Goal: Task Accomplishment & Management: Manage account settings

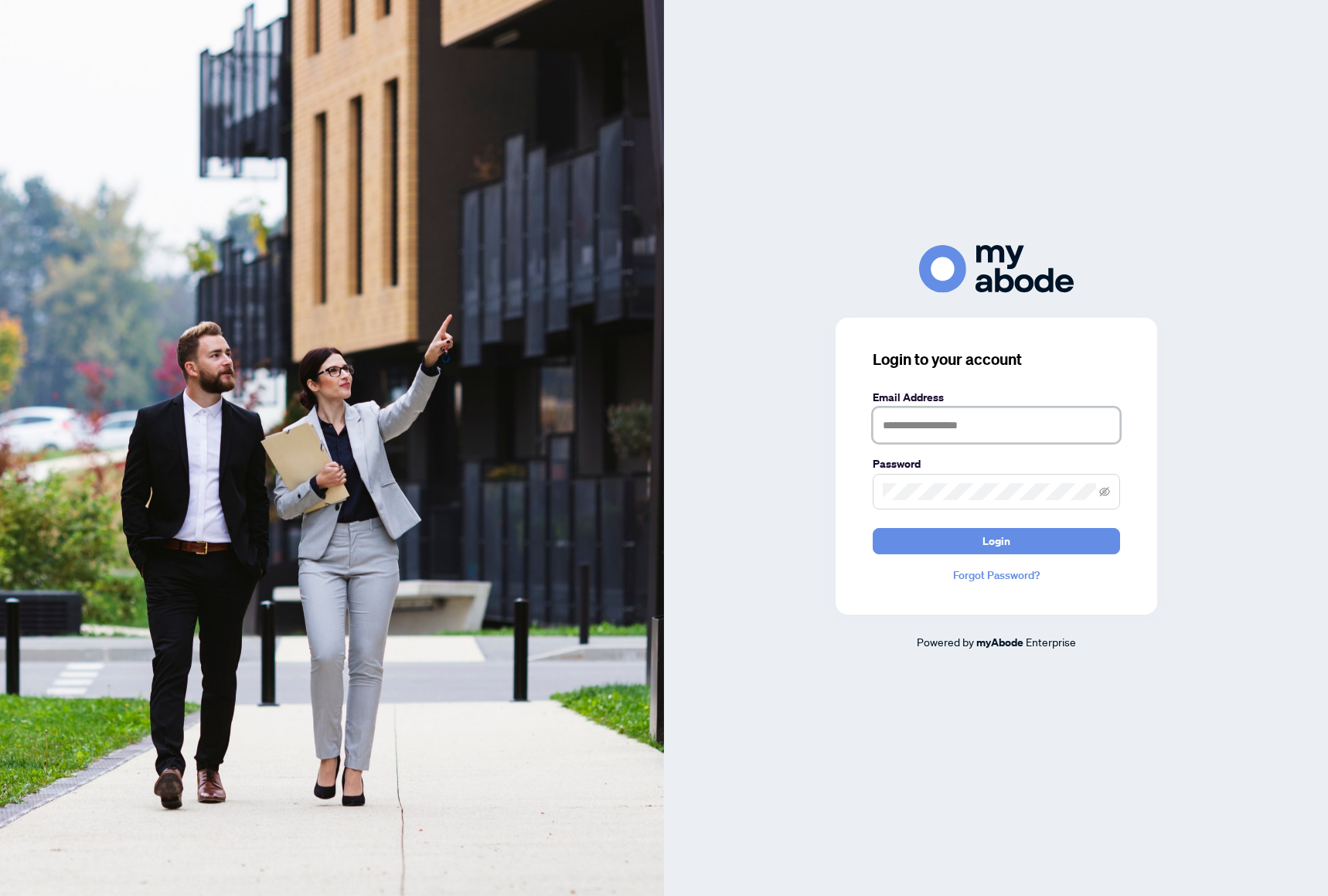
click at [1037, 437] on input "text" at bounding box center [997, 425] width 247 height 36
type input "**********"
click at [873, 528] on button "Login" at bounding box center [997, 541] width 247 height 26
click at [949, 525] on form "**********" at bounding box center [997, 472] width 247 height 166
click at [958, 503] on span at bounding box center [997, 492] width 247 height 36
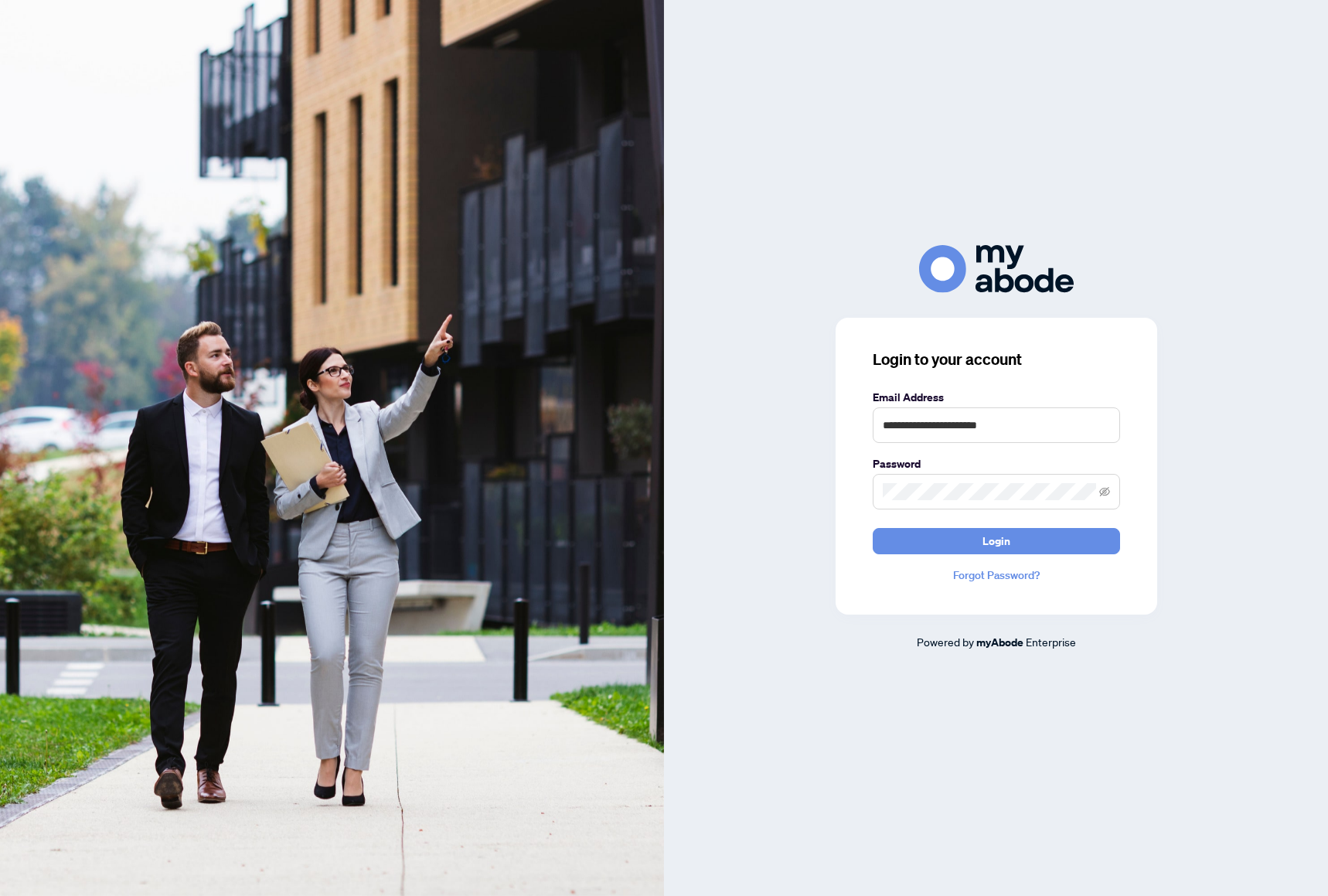
click at [1013, 472] on label "Password" at bounding box center [997, 464] width 247 height 17
click at [646, 493] on div "**********" at bounding box center [664, 448] width 1328 height 896
click at [873, 528] on button "Login" at bounding box center [997, 541] width 247 height 26
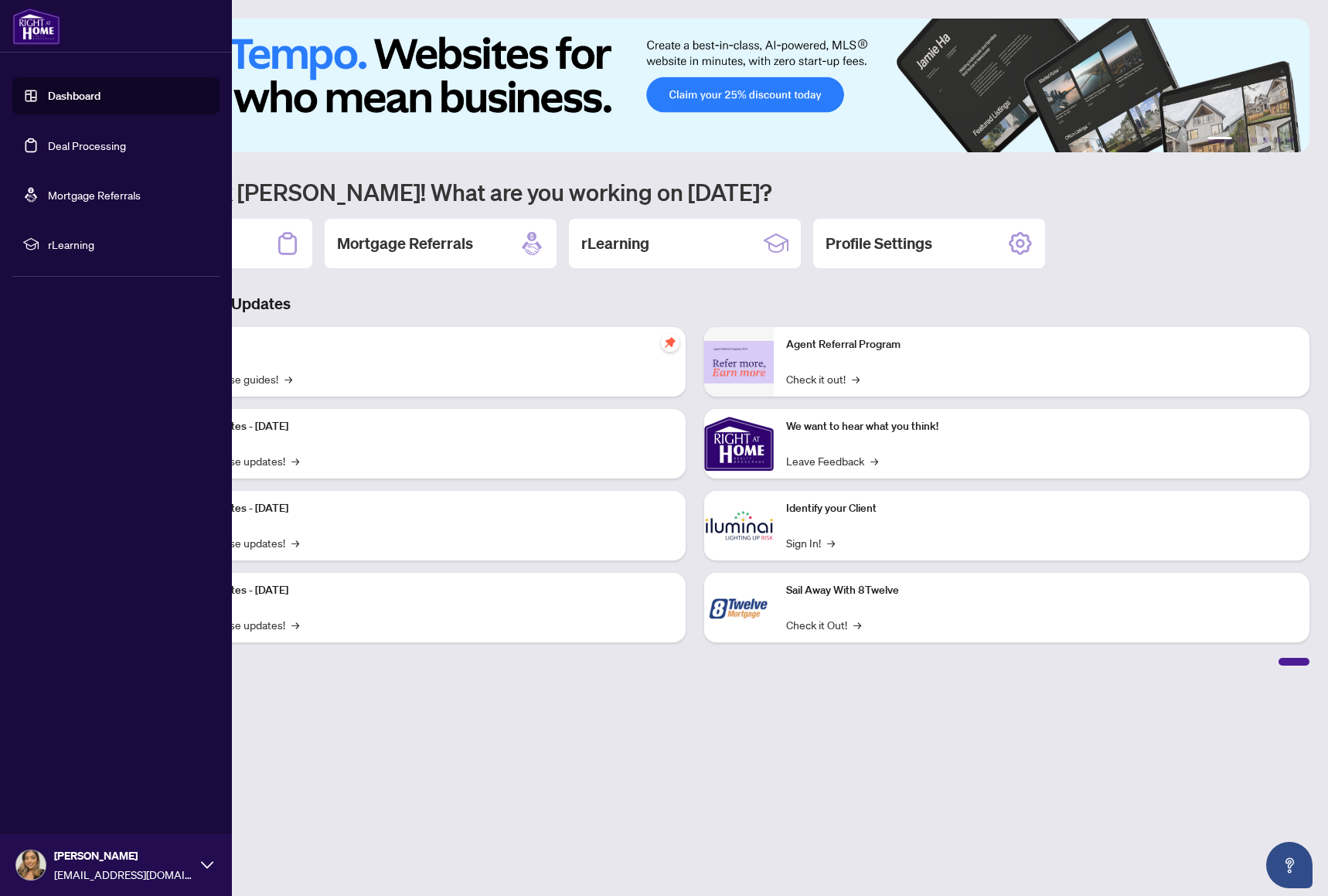
click at [78, 153] on link "Deal Processing" at bounding box center [87, 145] width 78 height 14
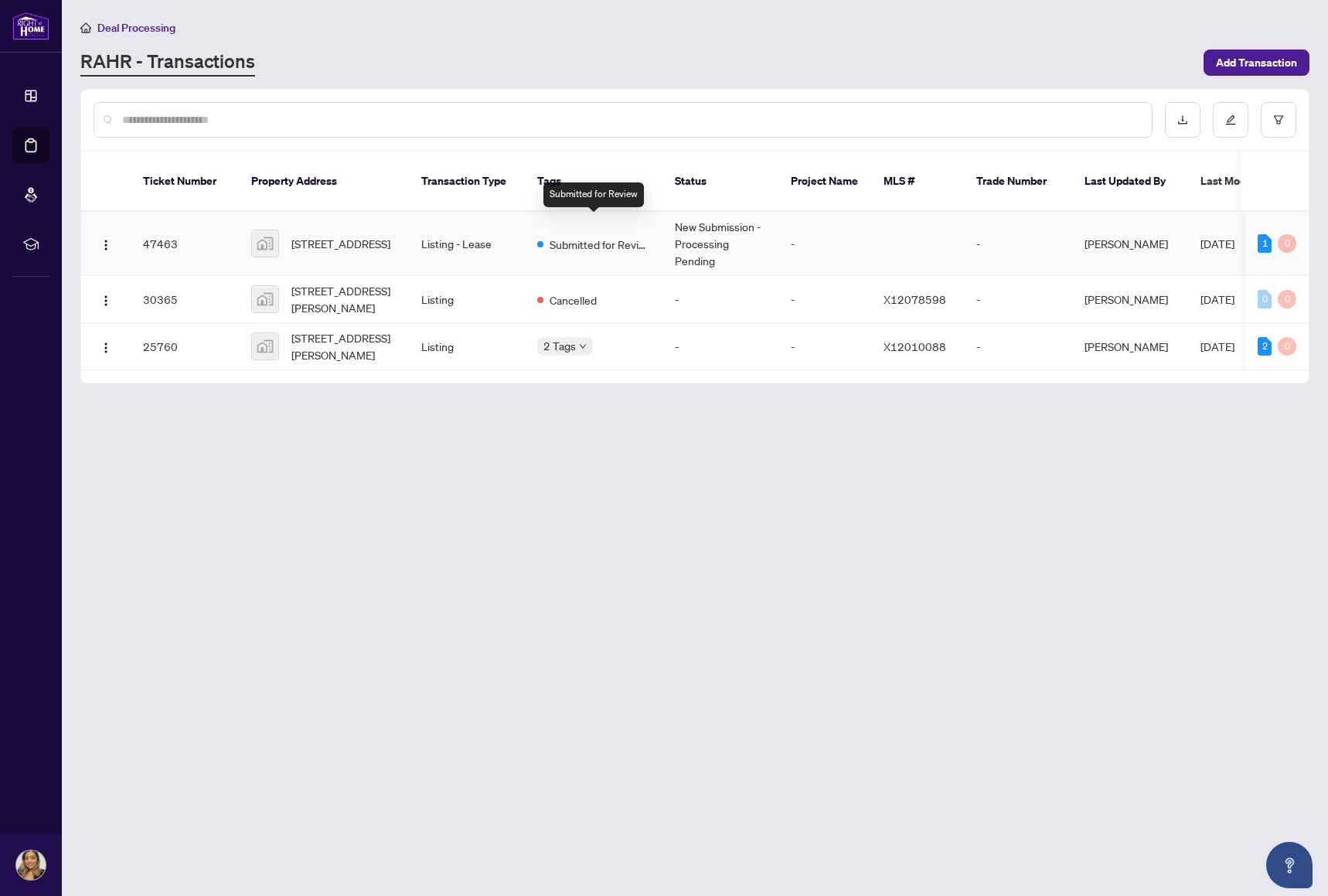
click at [577, 236] on span "Submitted for Review" at bounding box center [600, 244] width 100 height 17
click at [917, 70] on div "RAHR - Transactions" at bounding box center [637, 63] width 1114 height 28
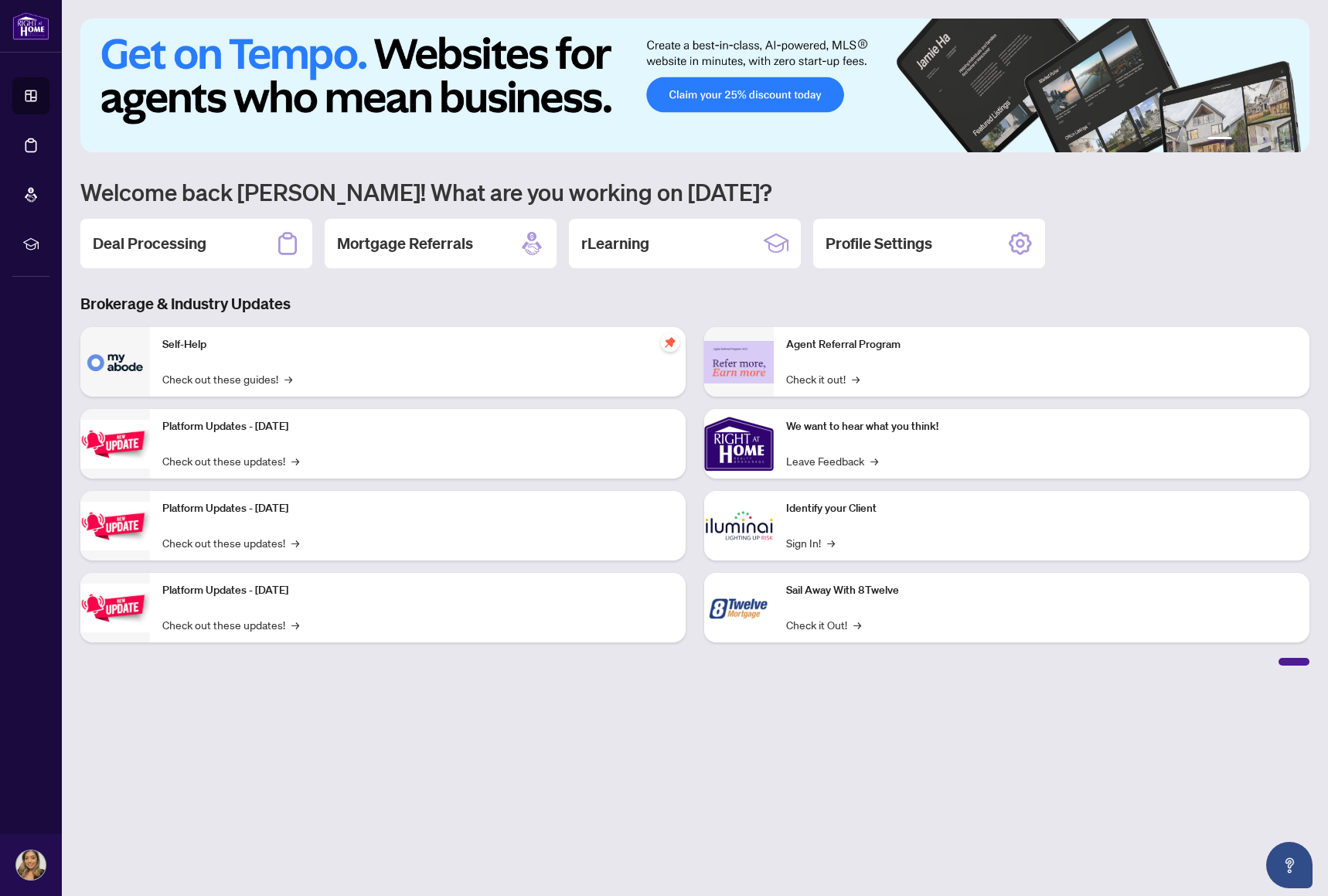
click at [507, 803] on main "1 2 3 4 5 6 Welcome back [PERSON_NAME]! What are you working on [DATE]? Deal Pr…" at bounding box center [695, 448] width 1267 height 896
click at [184, 250] on h2 "Deal Processing" at bounding box center [149, 243] width 113 height 22
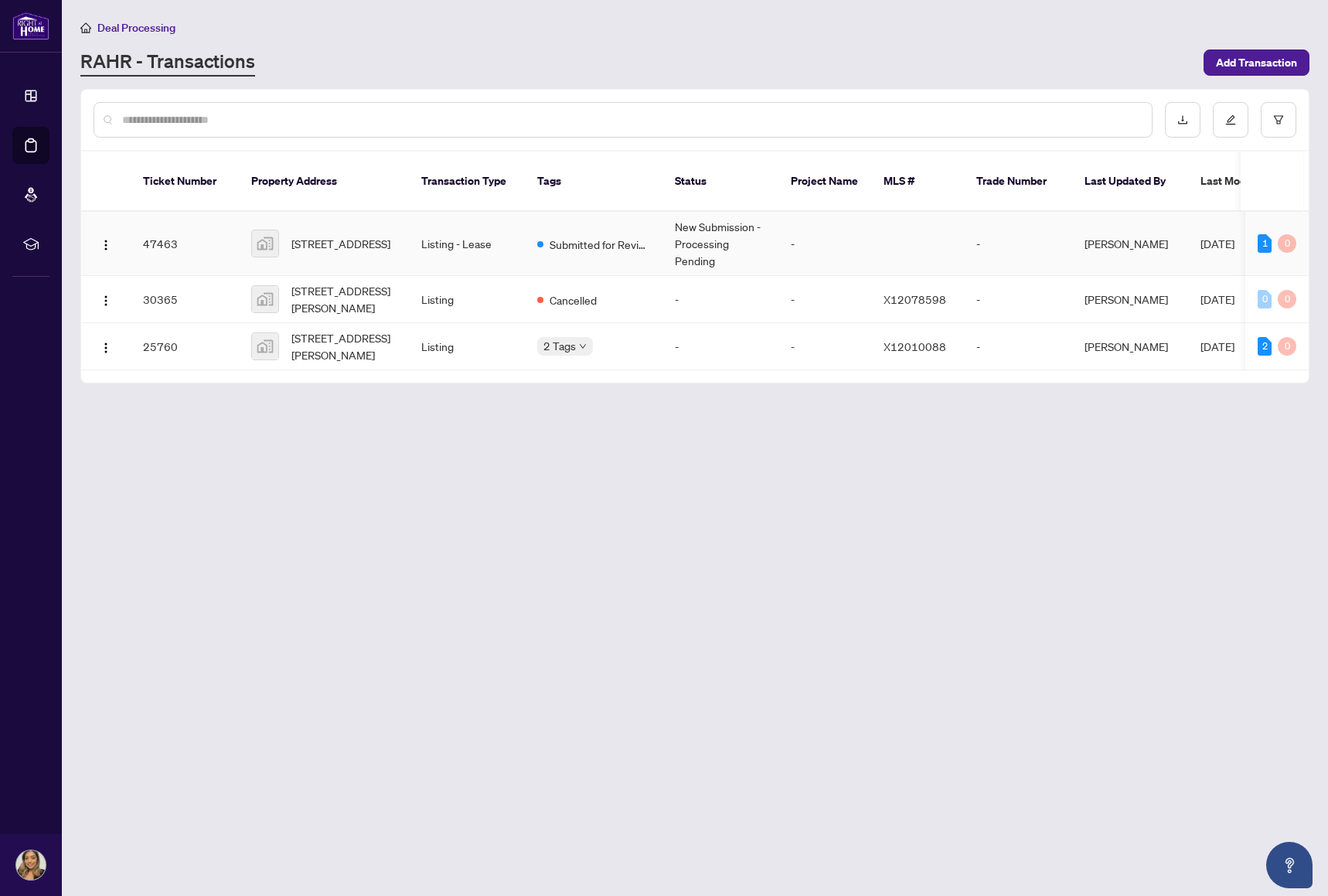
click at [1037, 230] on td "-" at bounding box center [1018, 244] width 109 height 64
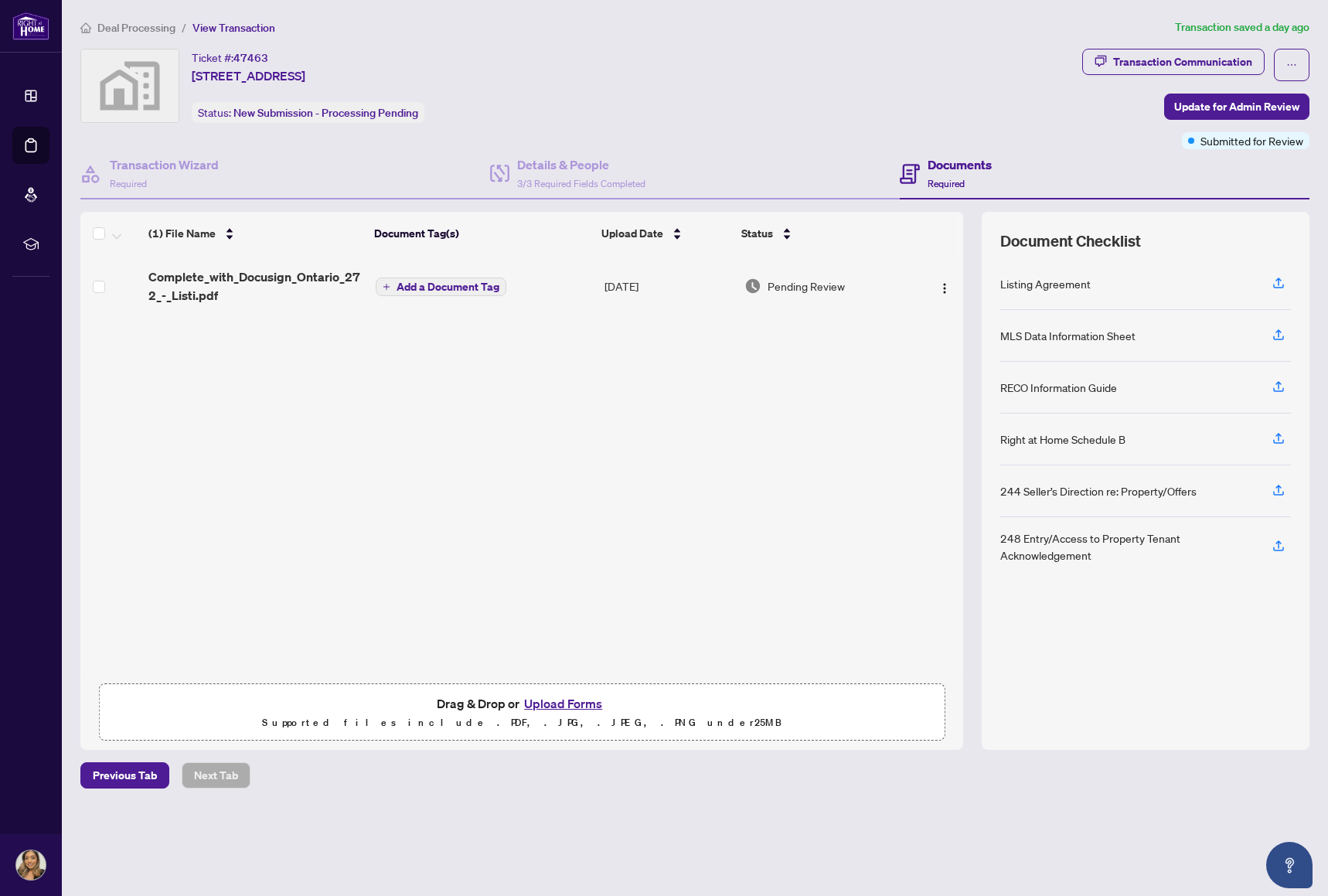
click at [937, 159] on h4 "Documents" at bounding box center [960, 164] width 64 height 19
click at [521, 162] on h4 "Details & People" at bounding box center [581, 164] width 128 height 19
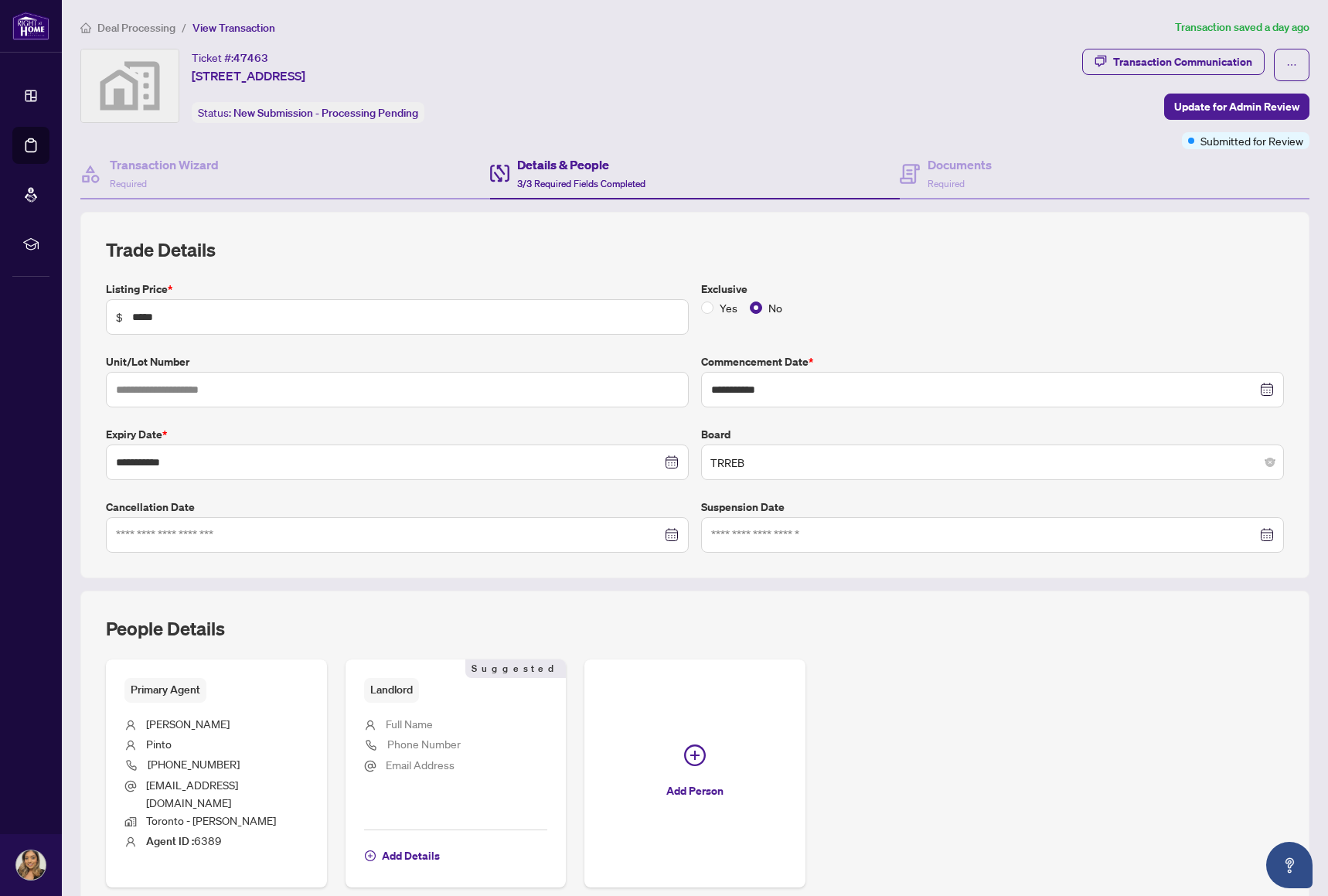
scroll to position [58, 0]
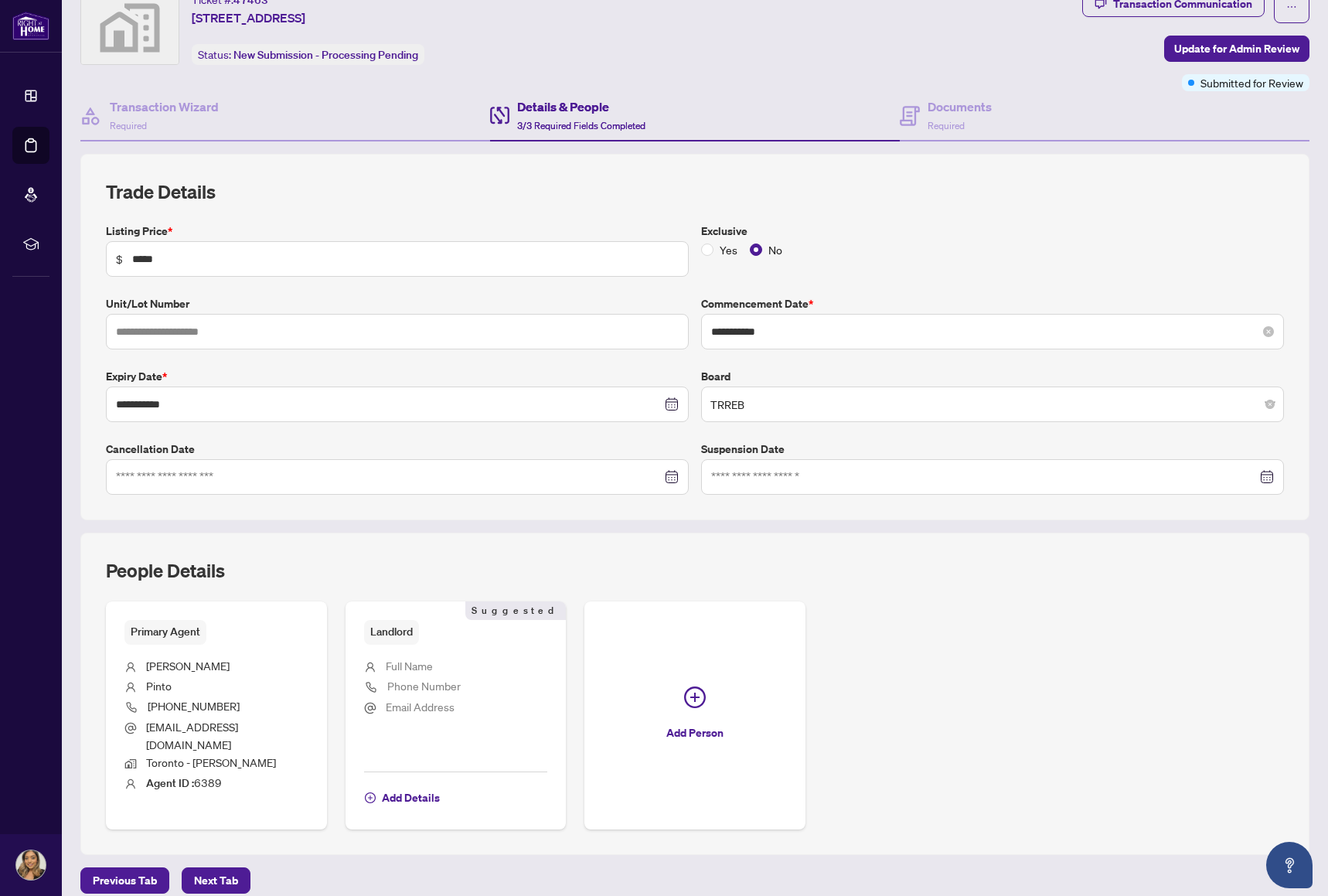
click at [1264, 330] on div "**********" at bounding box center [993, 332] width 583 height 36
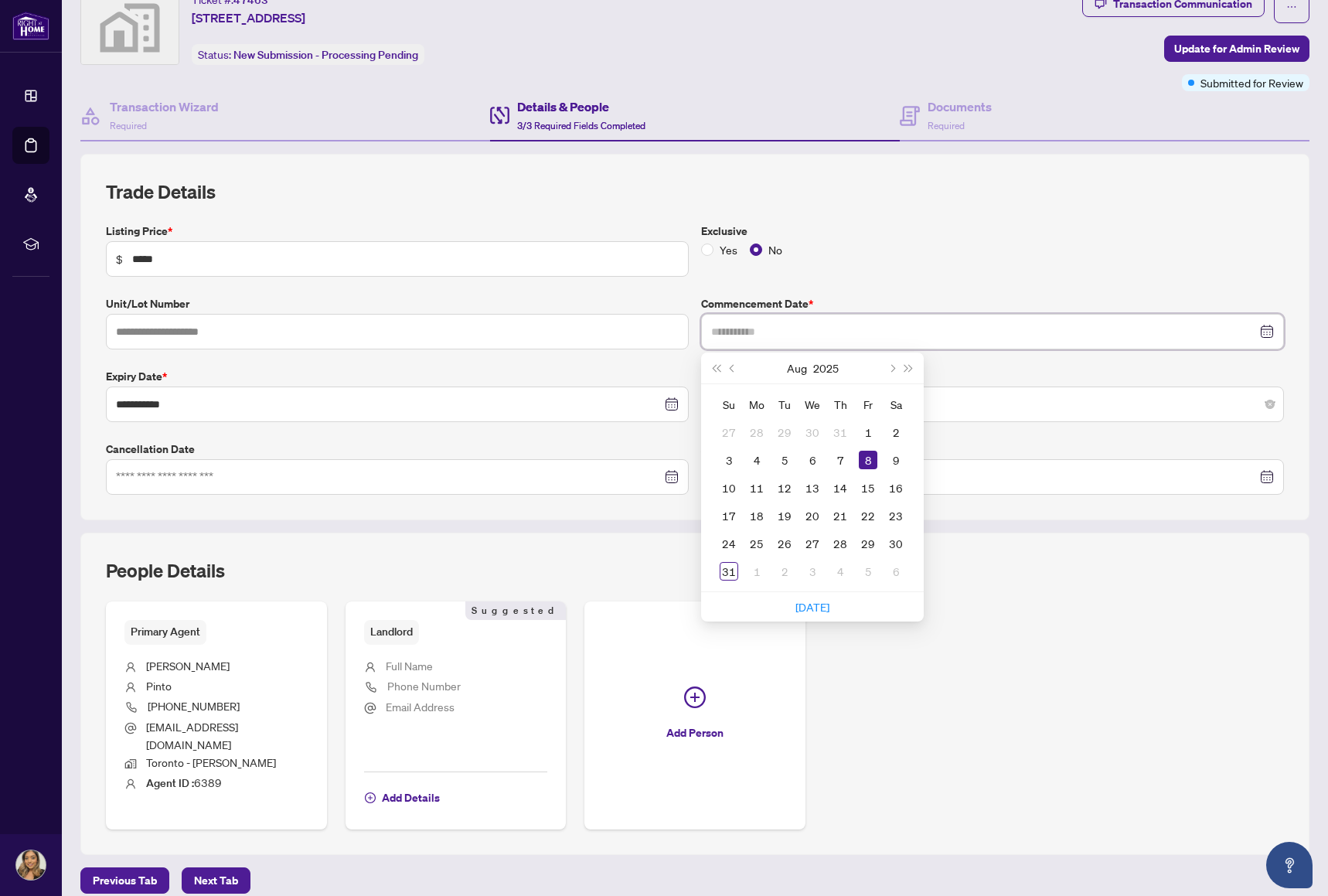
type input "**********"
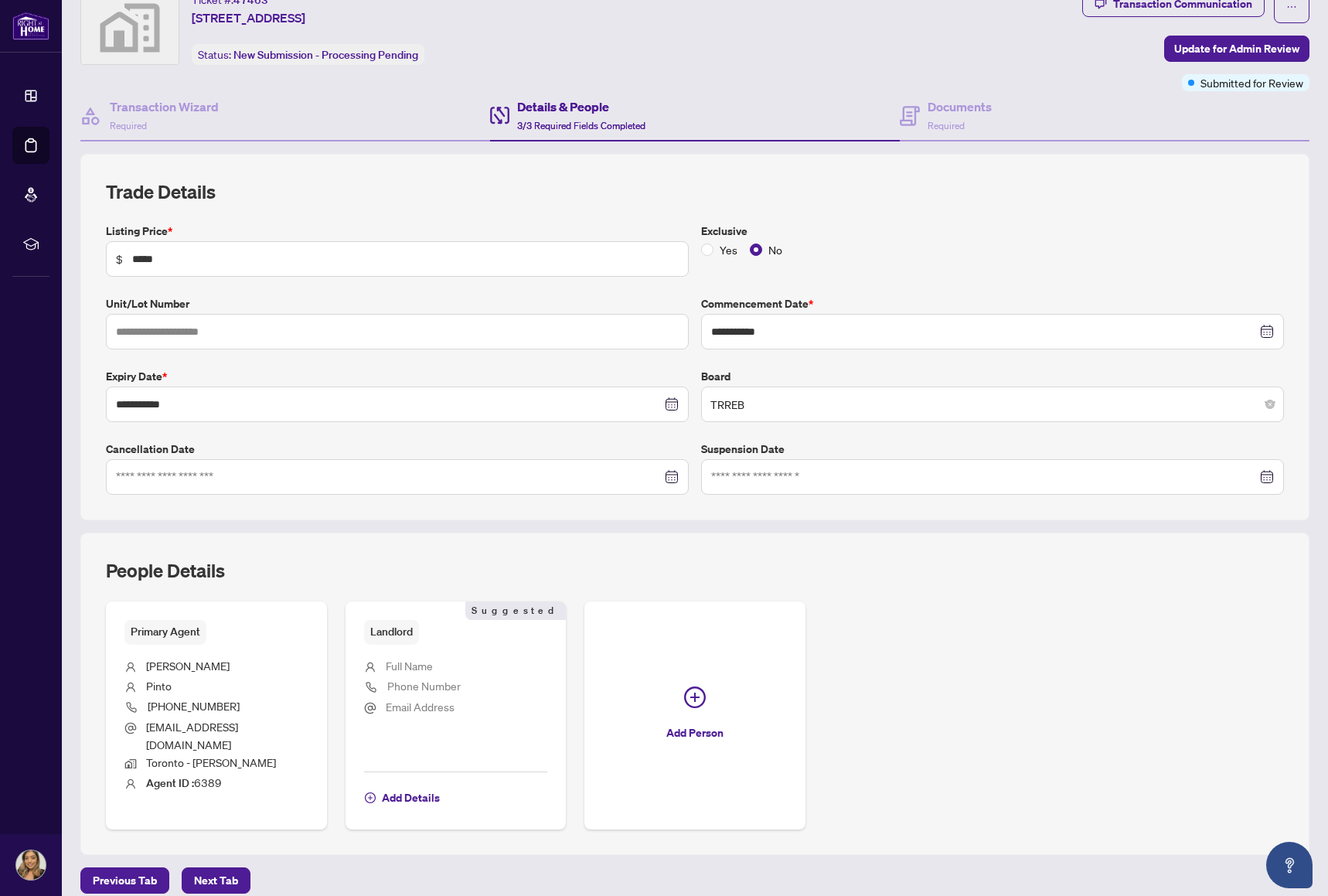
click at [877, 297] on label "Commencement Date *" at bounding box center [993, 304] width 583 height 17
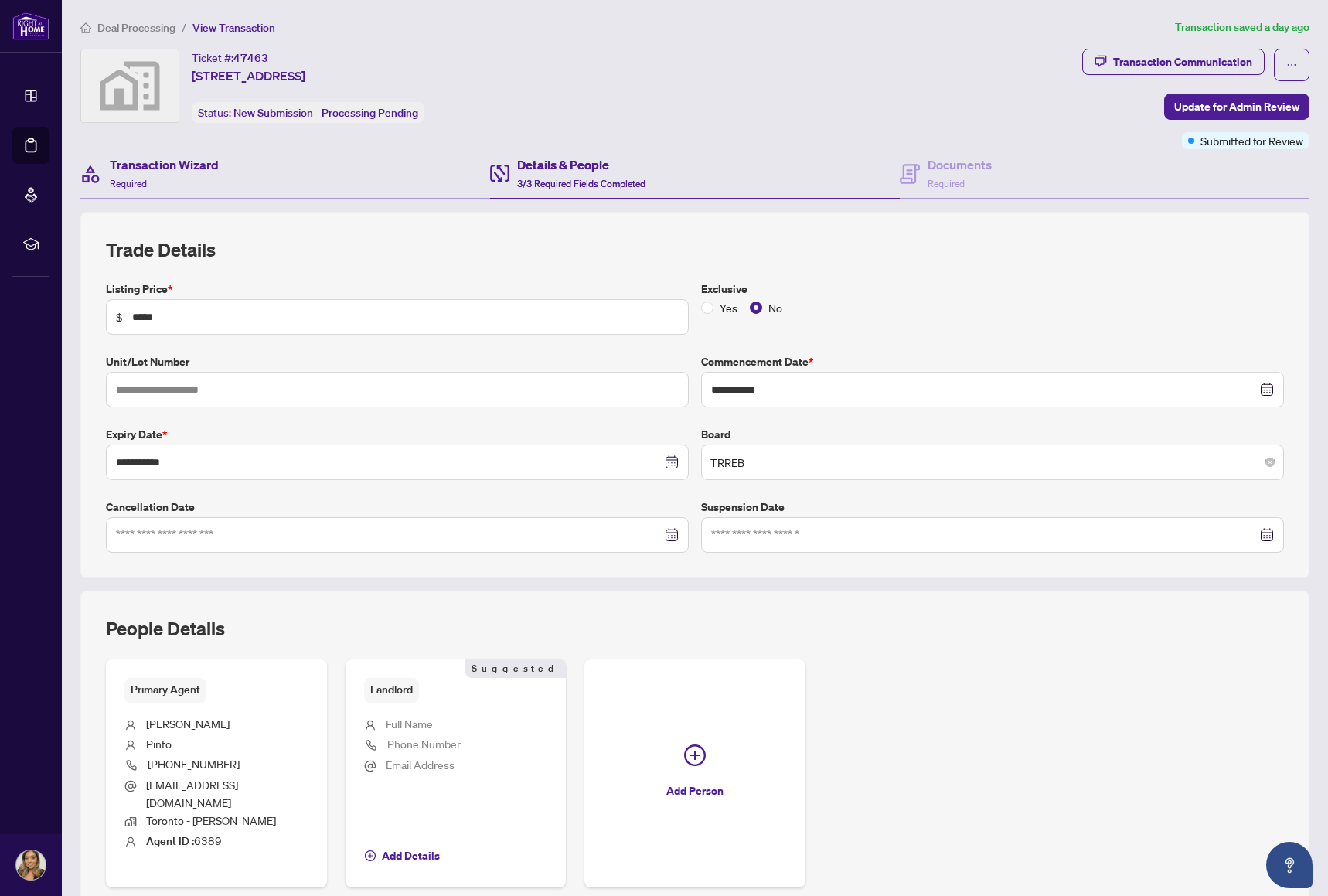
click at [336, 171] on div "Transaction Wizard Required" at bounding box center [286, 175] width 410 height 51
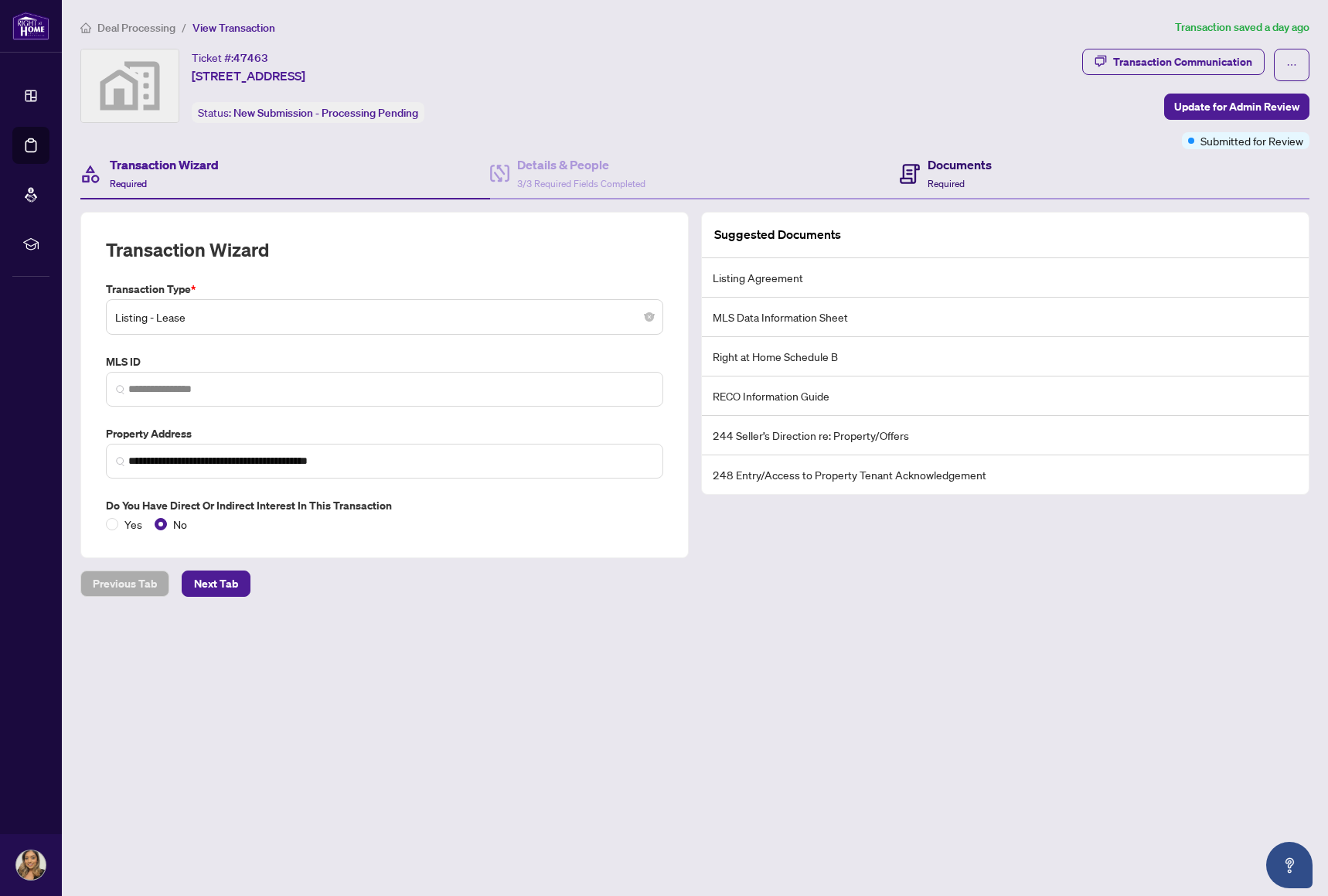
click at [989, 171] on h4 "Documents" at bounding box center [960, 164] width 64 height 19
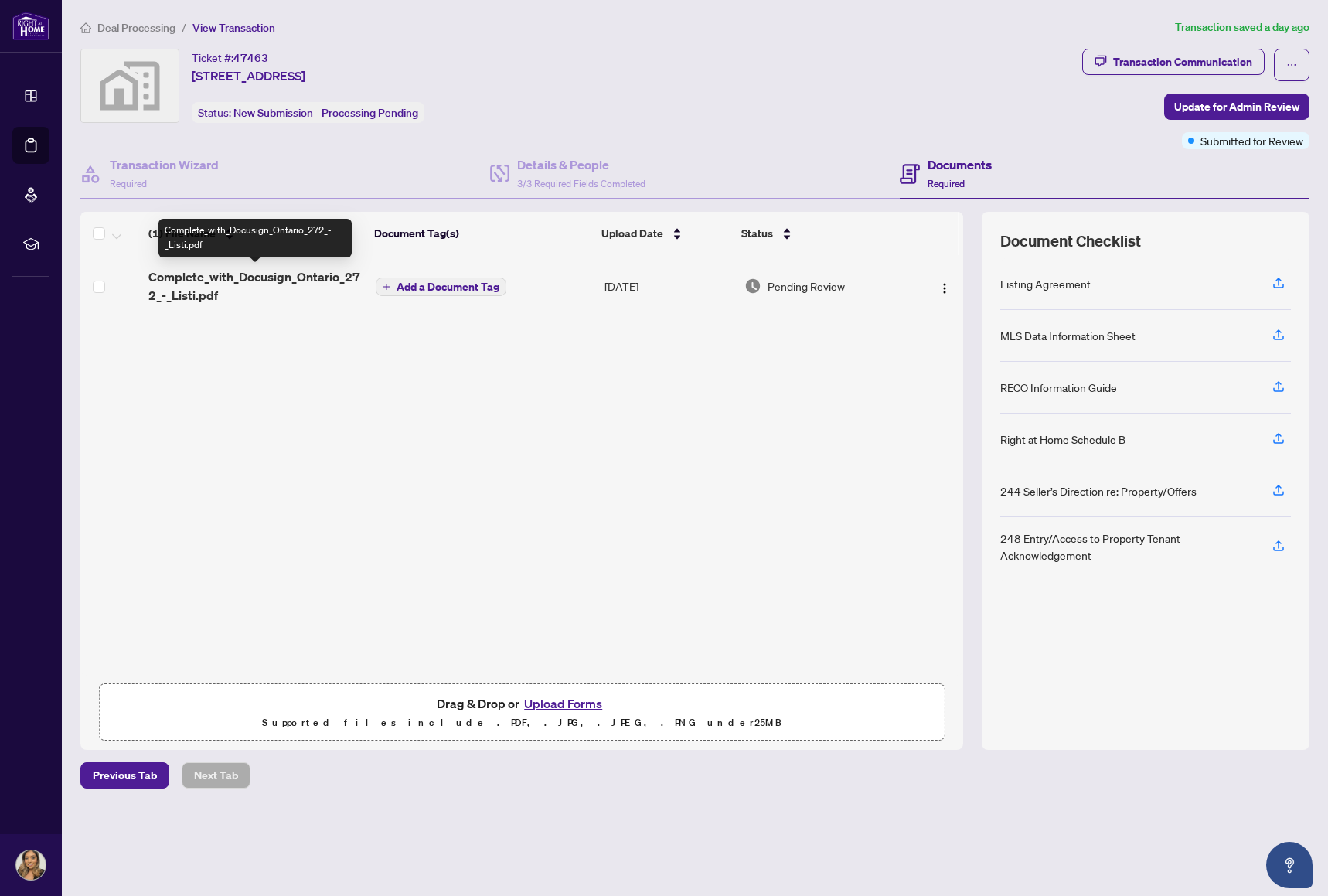
click at [274, 277] on span "Complete_with_Docusign_Ontario_272_-_Listi.pdf" at bounding box center [255, 286] width 215 height 37
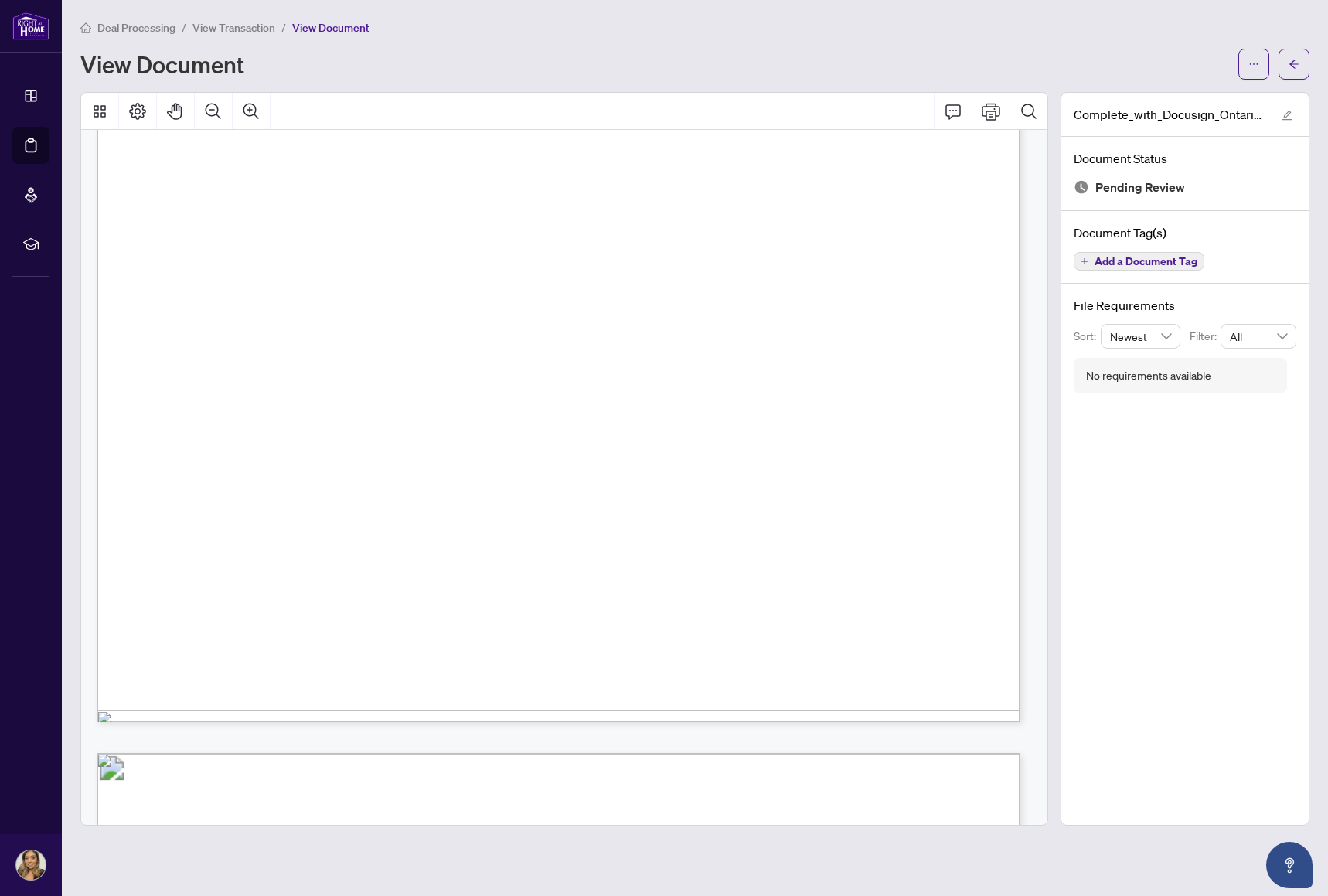
scroll to position [154, 0]
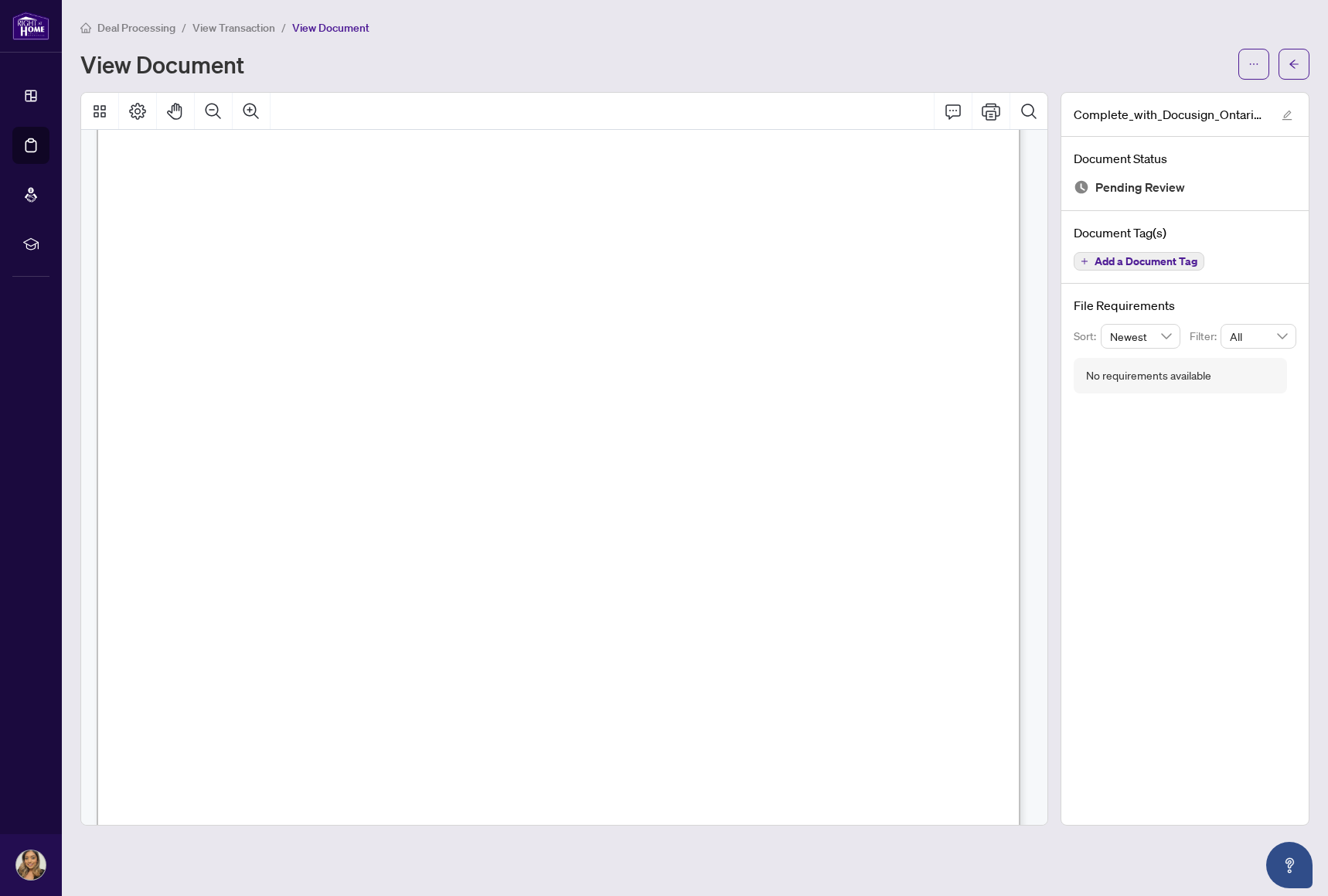
drag, startPoint x: 512, startPoint y: 207, endPoint x: 771, endPoint y: 208, distance: 259.0
click at [771, 208] on span "& Right at Home Realty" at bounding box center [765, 207] width 141 height 16
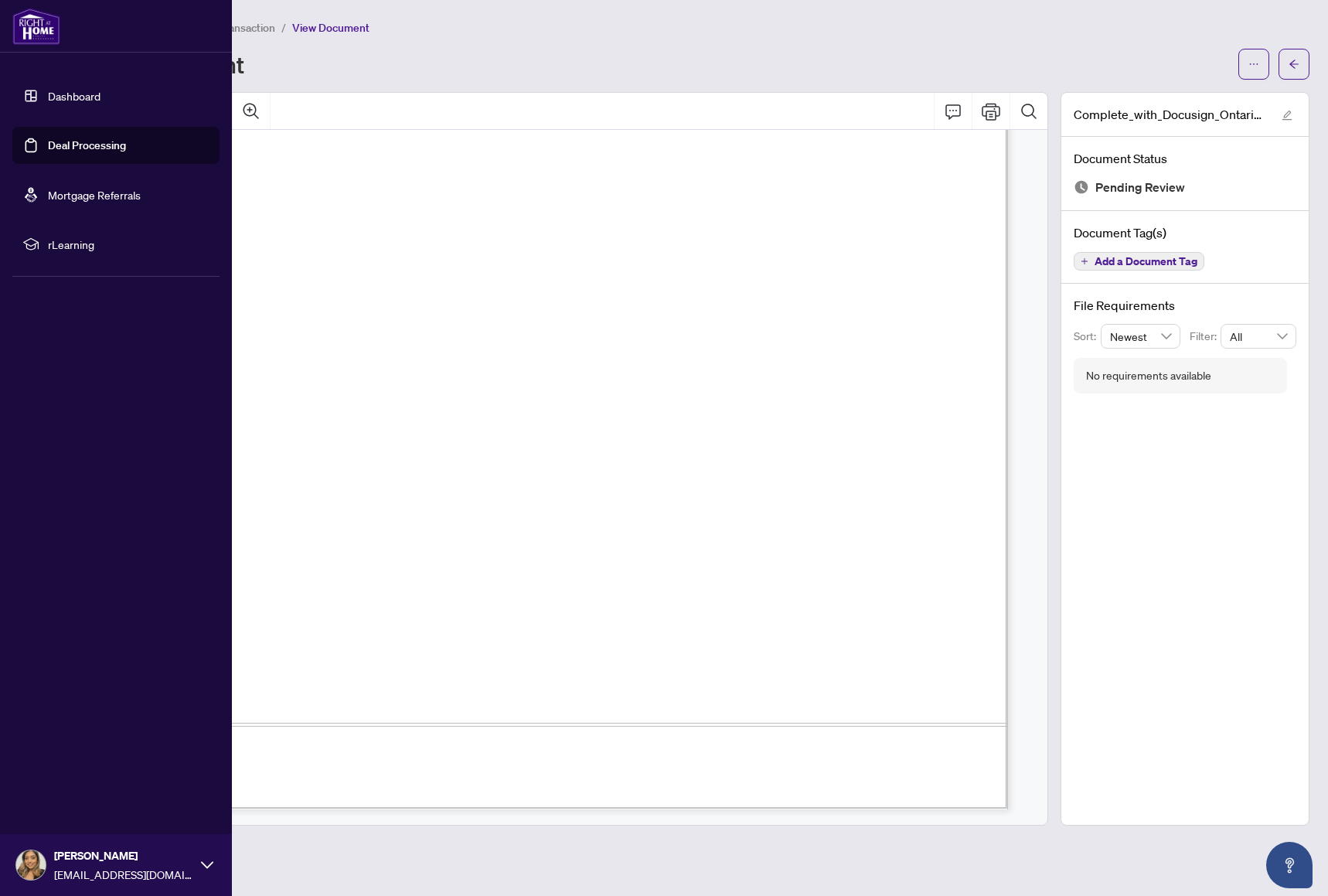
click at [51, 103] on link "Dashboard" at bounding box center [74, 95] width 52 height 14
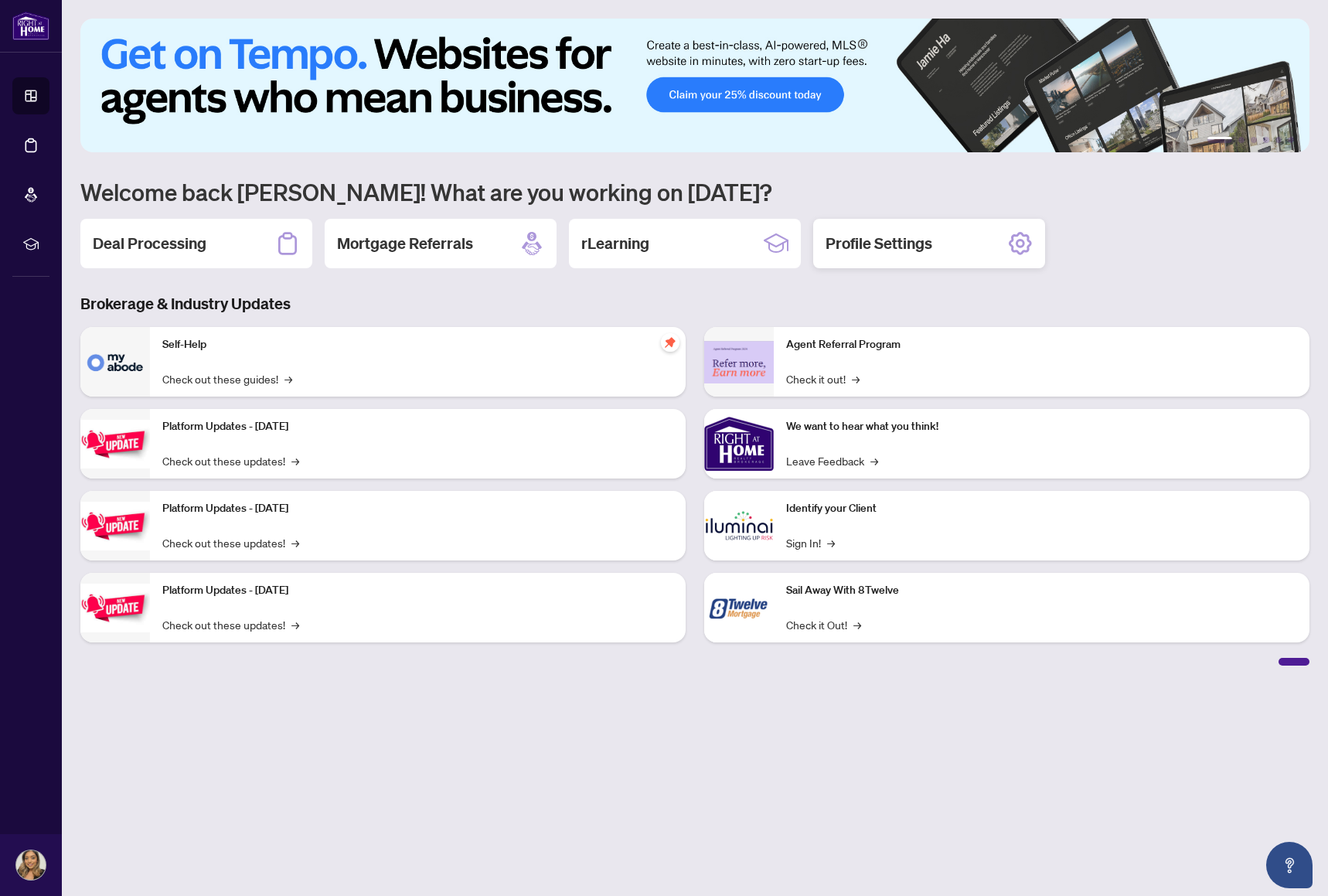
drag, startPoint x: 948, startPoint y: 308, endPoint x: 916, endPoint y: 259, distance: 58.5
click at [946, 308] on h3 "Brokerage & Industry Updates" at bounding box center [695, 304] width 1229 height 22
click at [682, 251] on div "rLearning" at bounding box center [685, 243] width 232 height 50
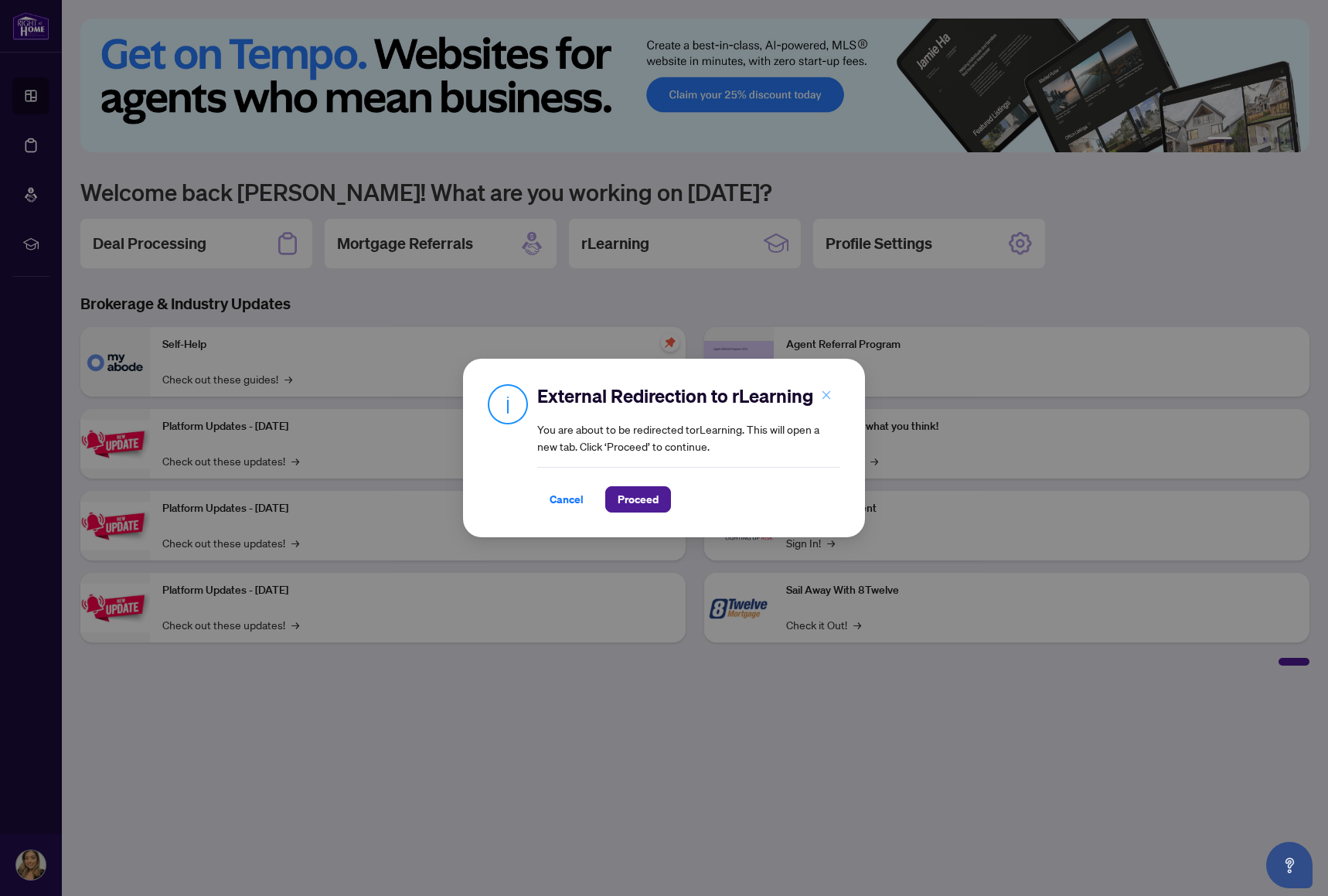
click at [819, 399] on button "button" at bounding box center [827, 395] width 31 height 26
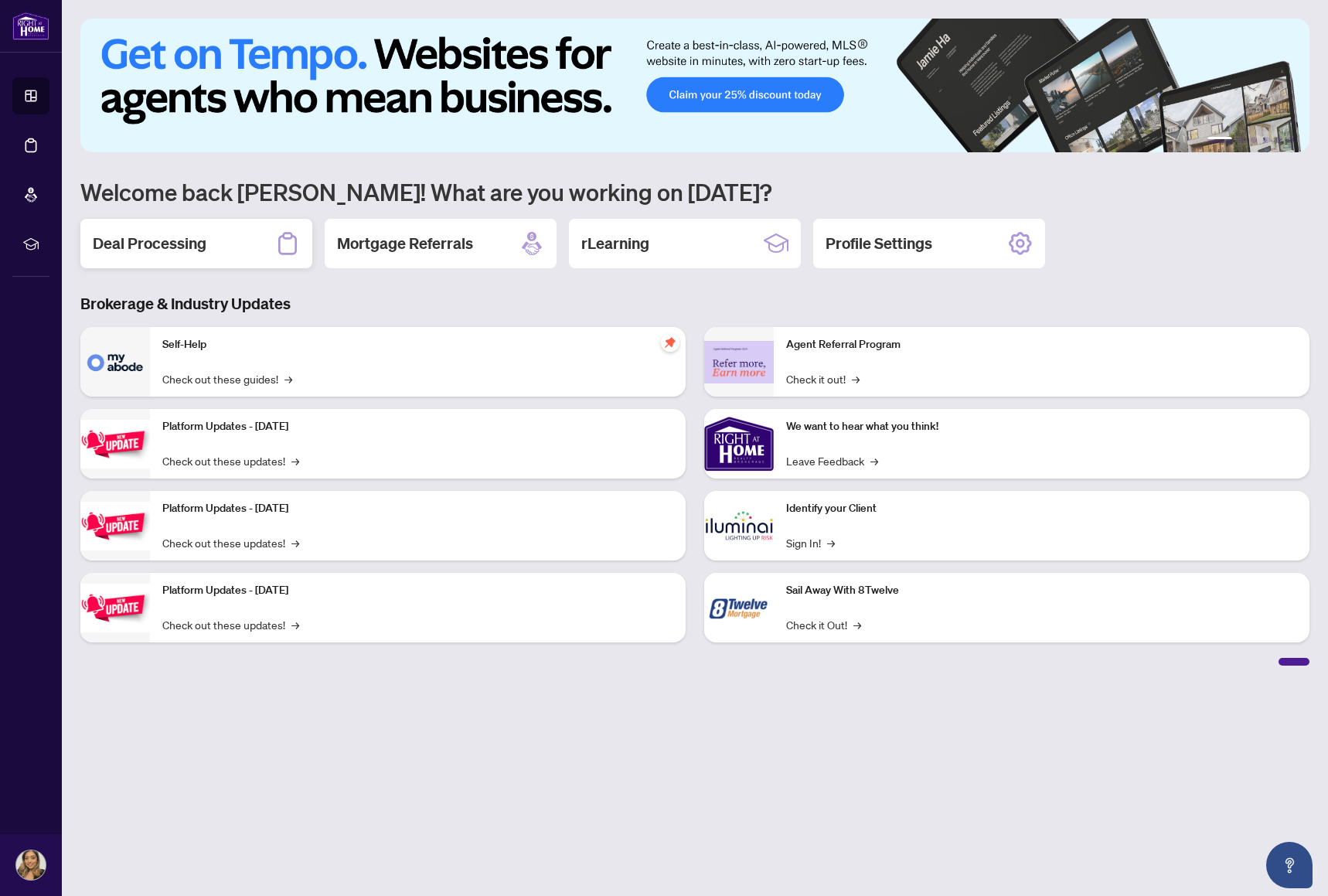
click at [228, 252] on div "Deal Processing" at bounding box center [197, 243] width 232 height 50
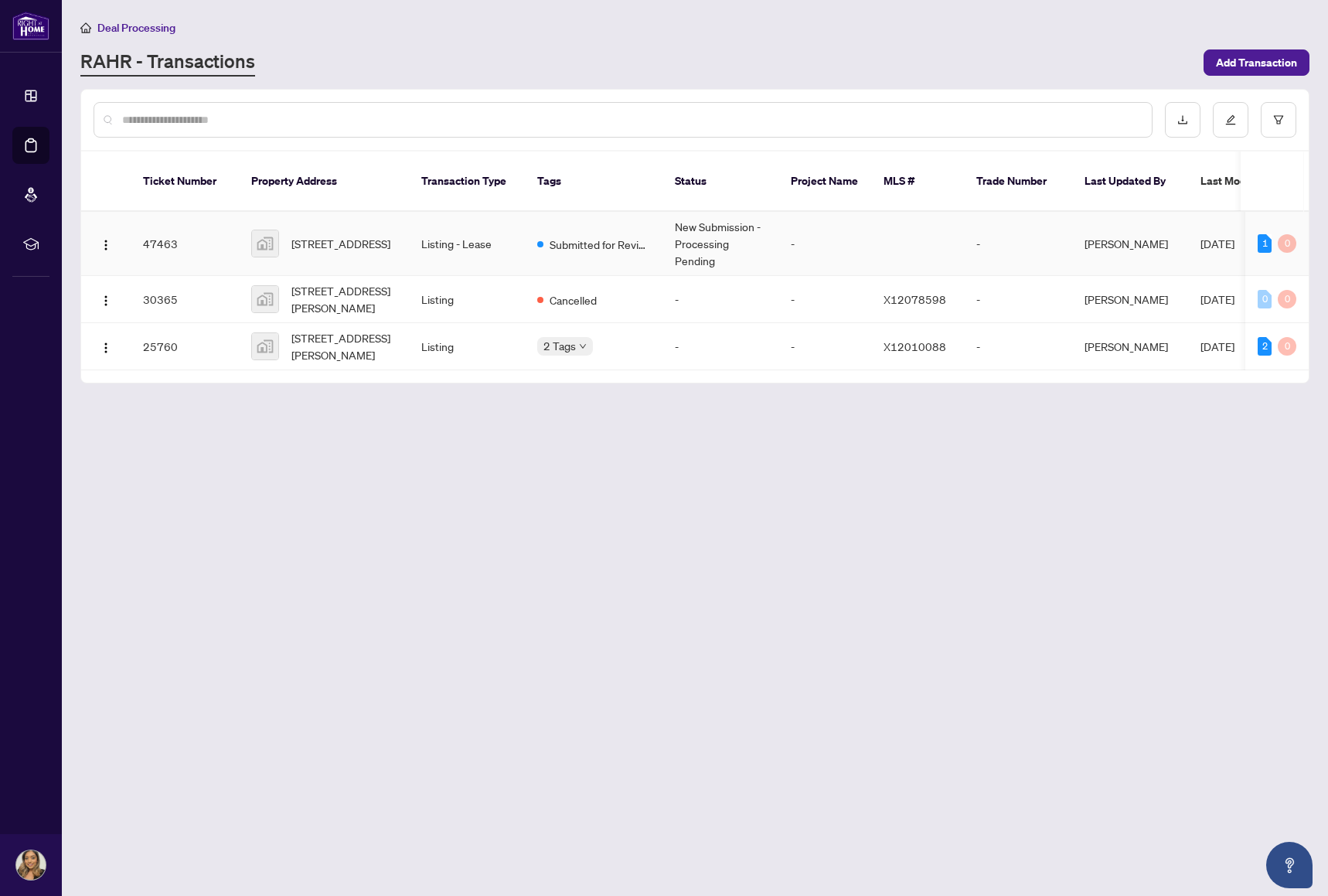
click at [486, 247] on td "Listing - Lease" at bounding box center [467, 244] width 116 height 64
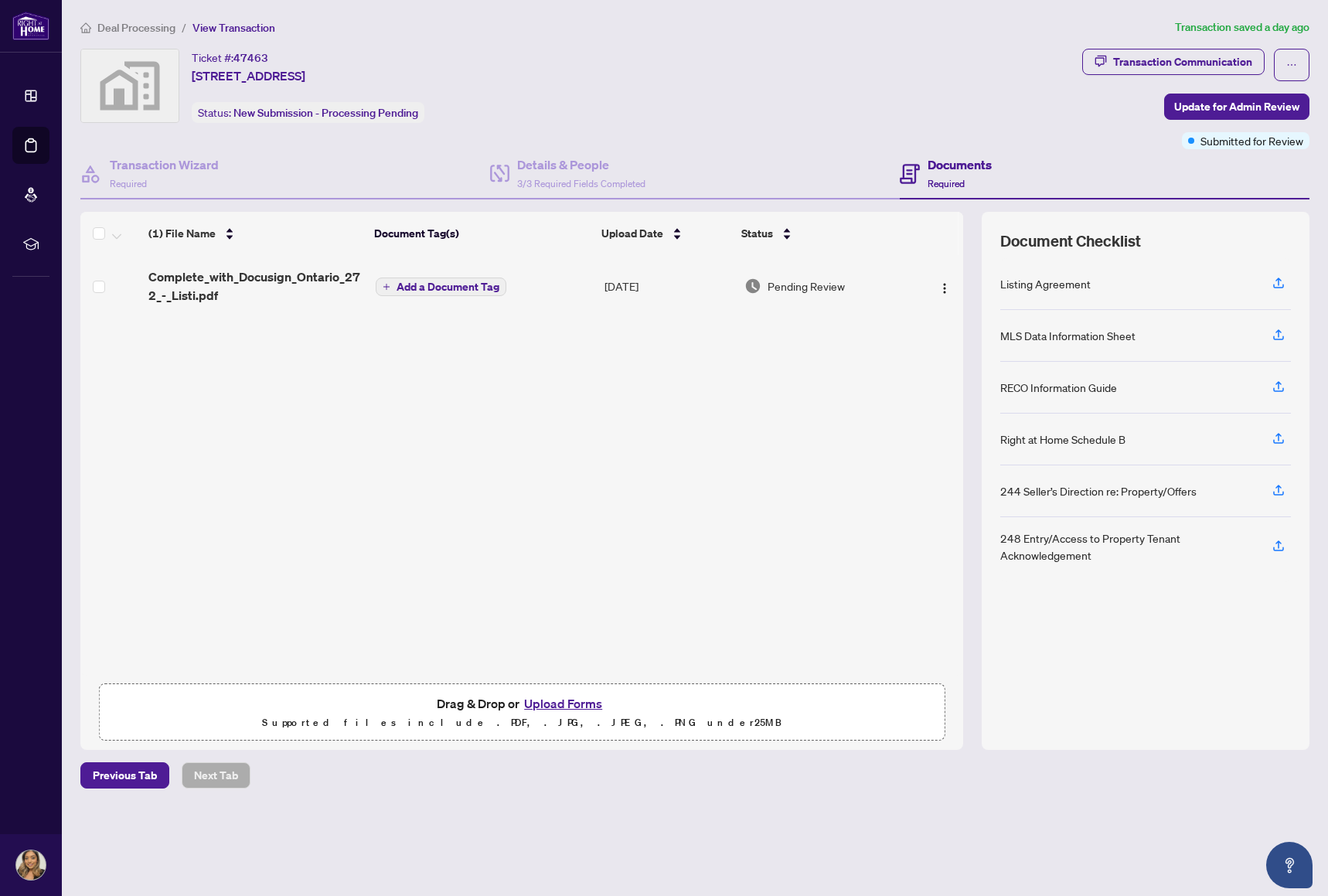
drag, startPoint x: 1226, startPoint y: 110, endPoint x: 613, endPoint y: 116, distance: 613.0
click at [613, 116] on div "Ticket #: 47463 [STREET_ADDRESS] Status: New Submission - Processing Pending Tr…" at bounding box center [695, 99] width 1236 height 100
click at [613, 116] on div "Ticket #: 47463 [STREET_ADDRESS] Status: New Submission - Processing Pending" at bounding box center [579, 86] width 996 height 74
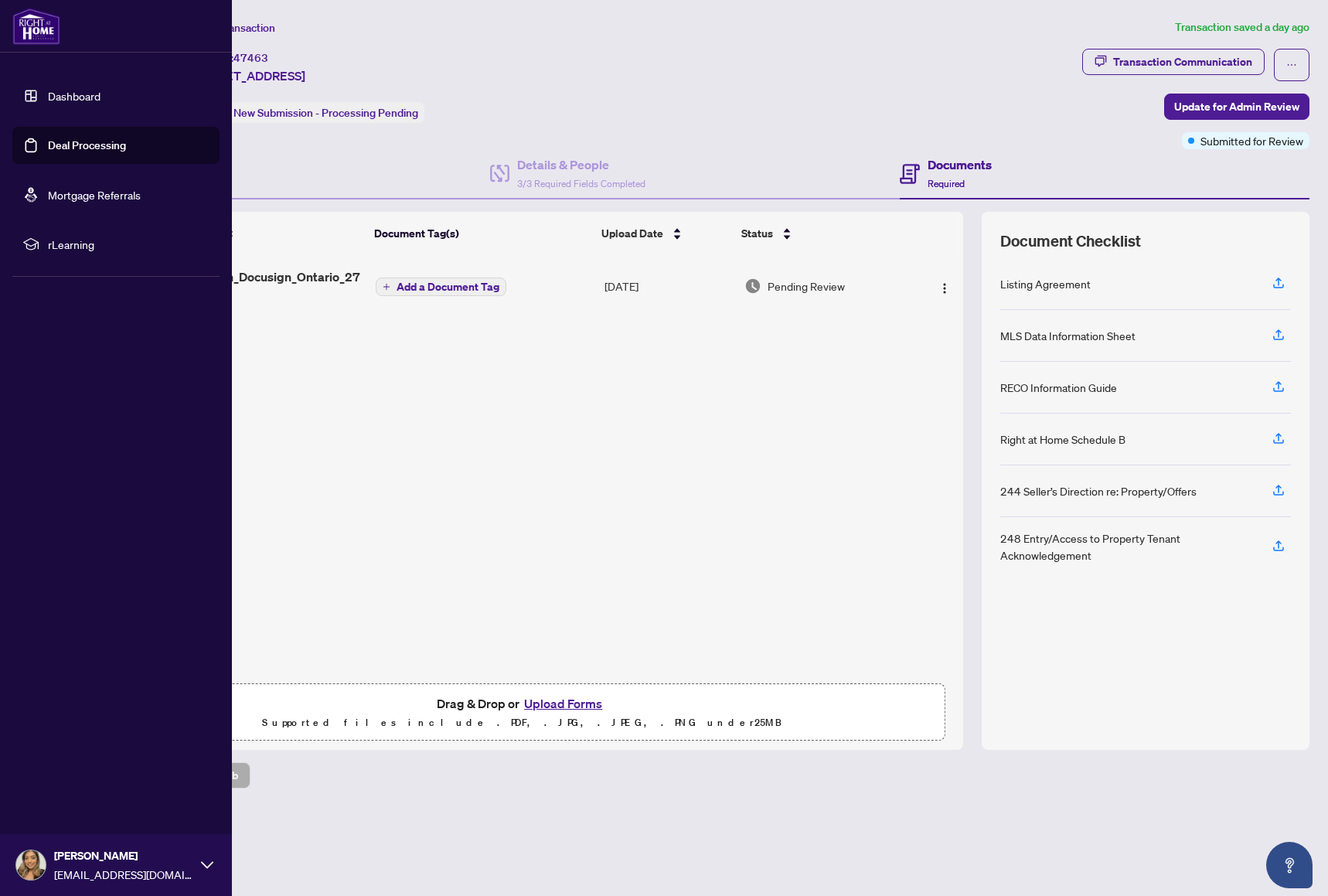
click at [48, 103] on link "Dashboard" at bounding box center [74, 95] width 52 height 14
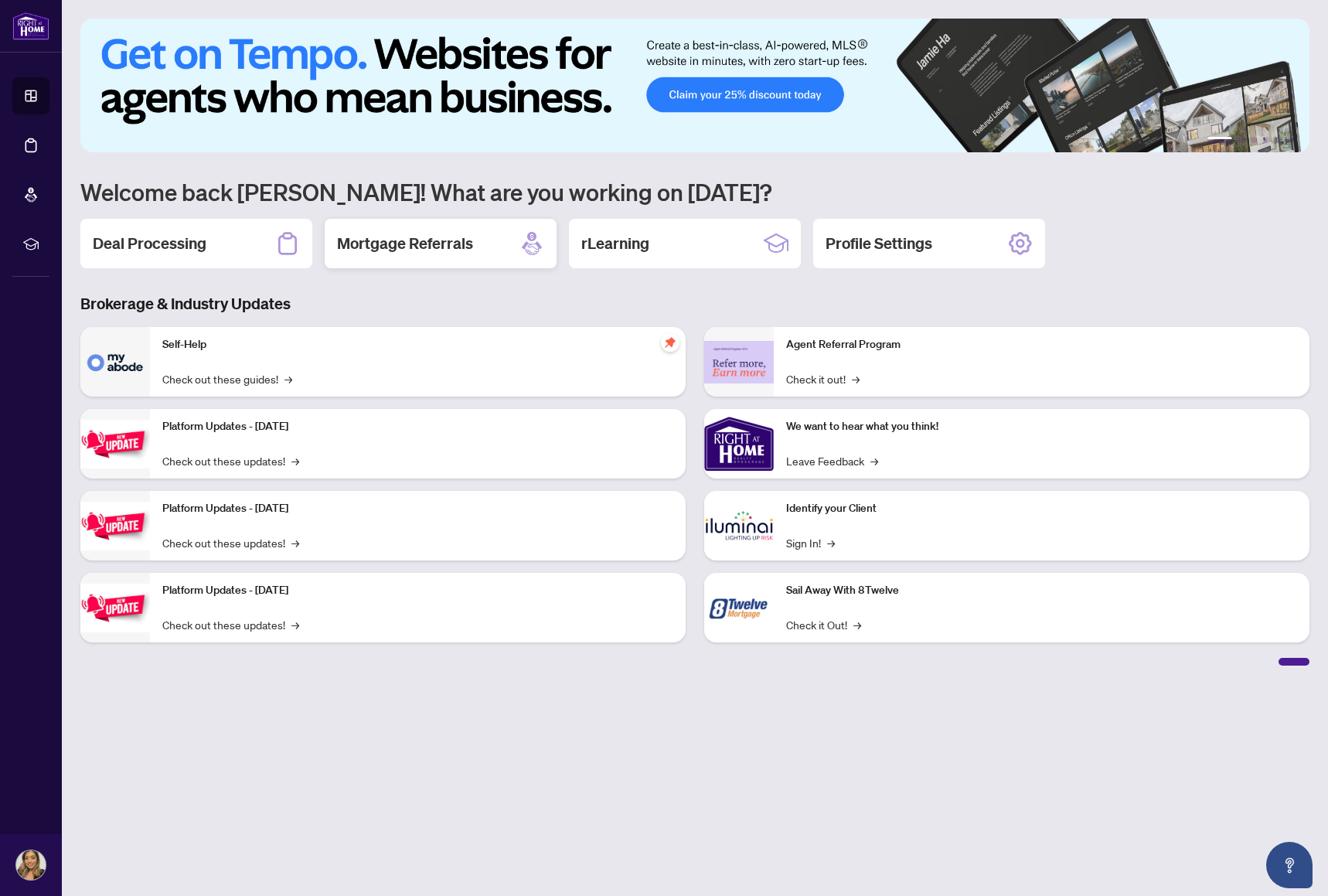
click at [443, 240] on h2 "Mortgage Referrals" at bounding box center [405, 243] width 136 height 22
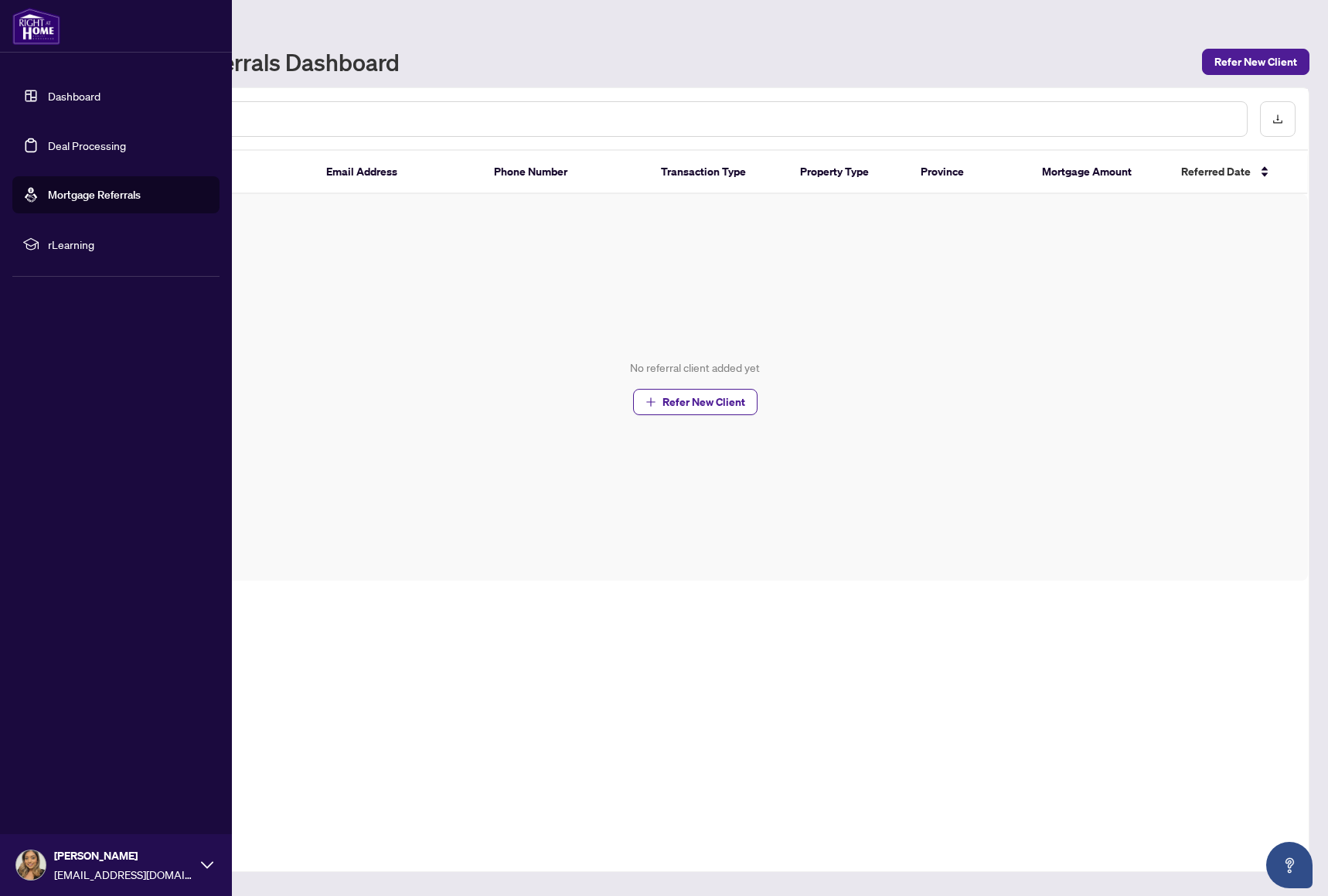
click at [48, 89] on link "Dashboard" at bounding box center [74, 95] width 52 height 14
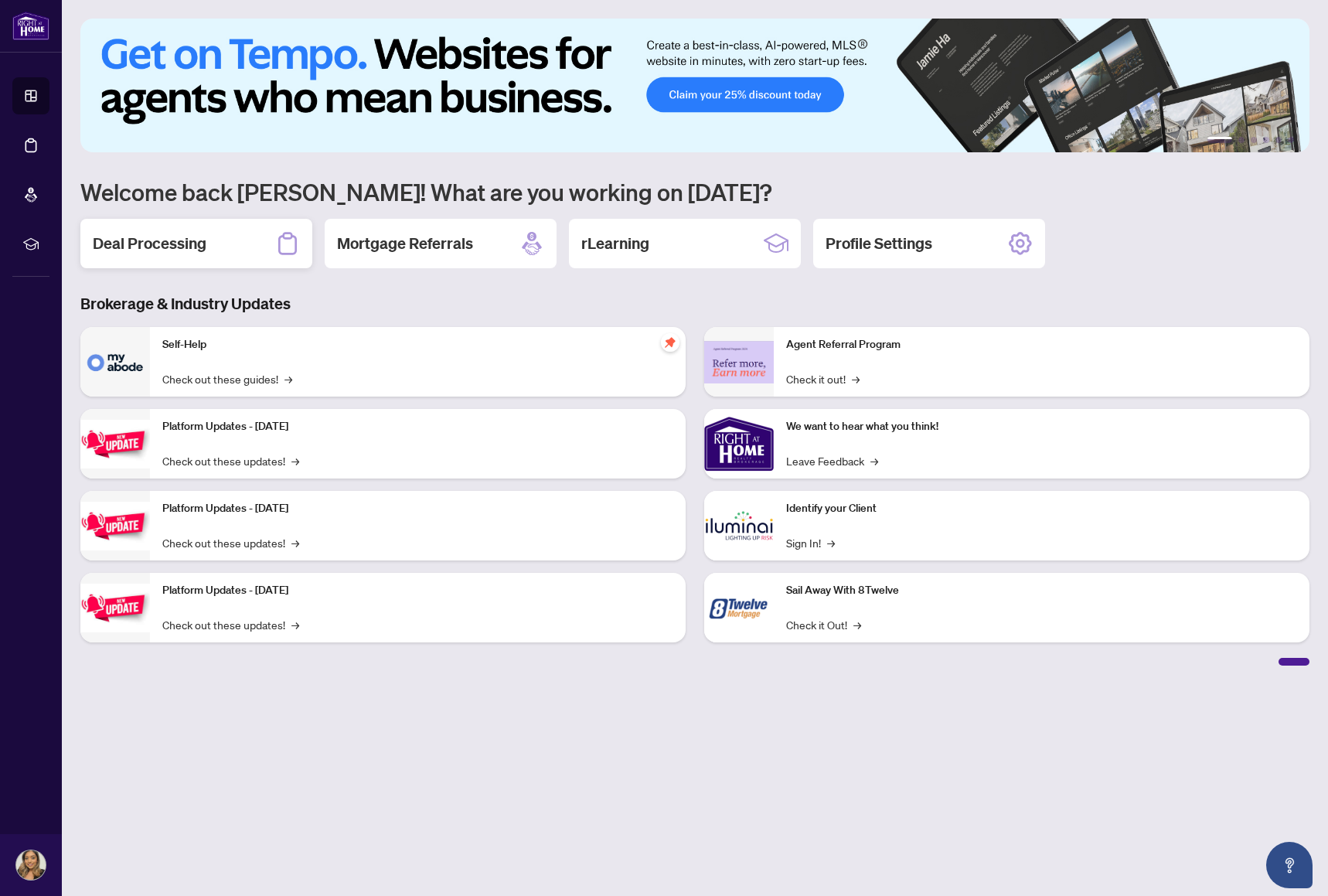
click at [228, 228] on div "Deal Processing" at bounding box center [197, 243] width 232 height 50
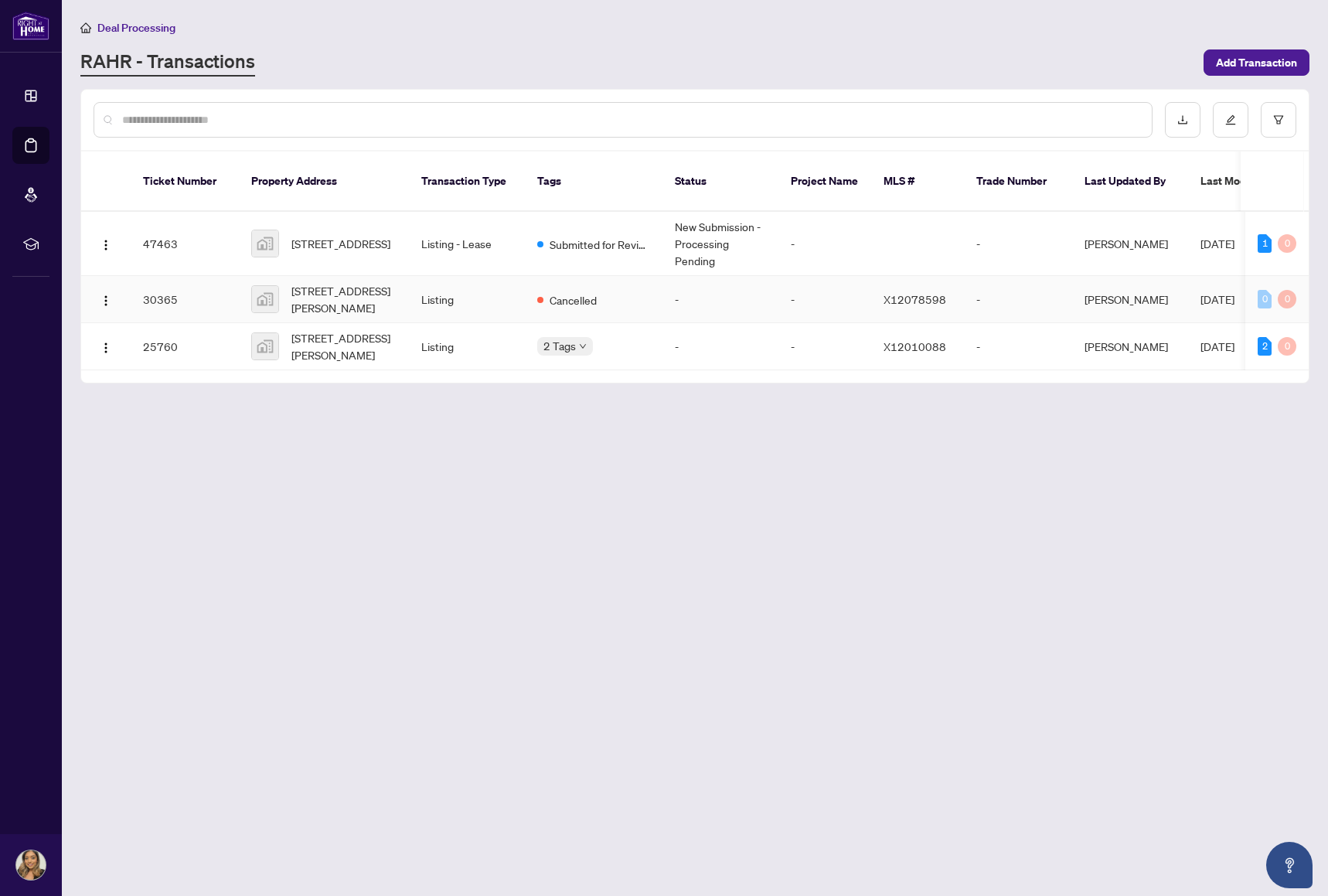
click at [1131, 283] on td "[PERSON_NAME]" at bounding box center [1130, 299] width 116 height 47
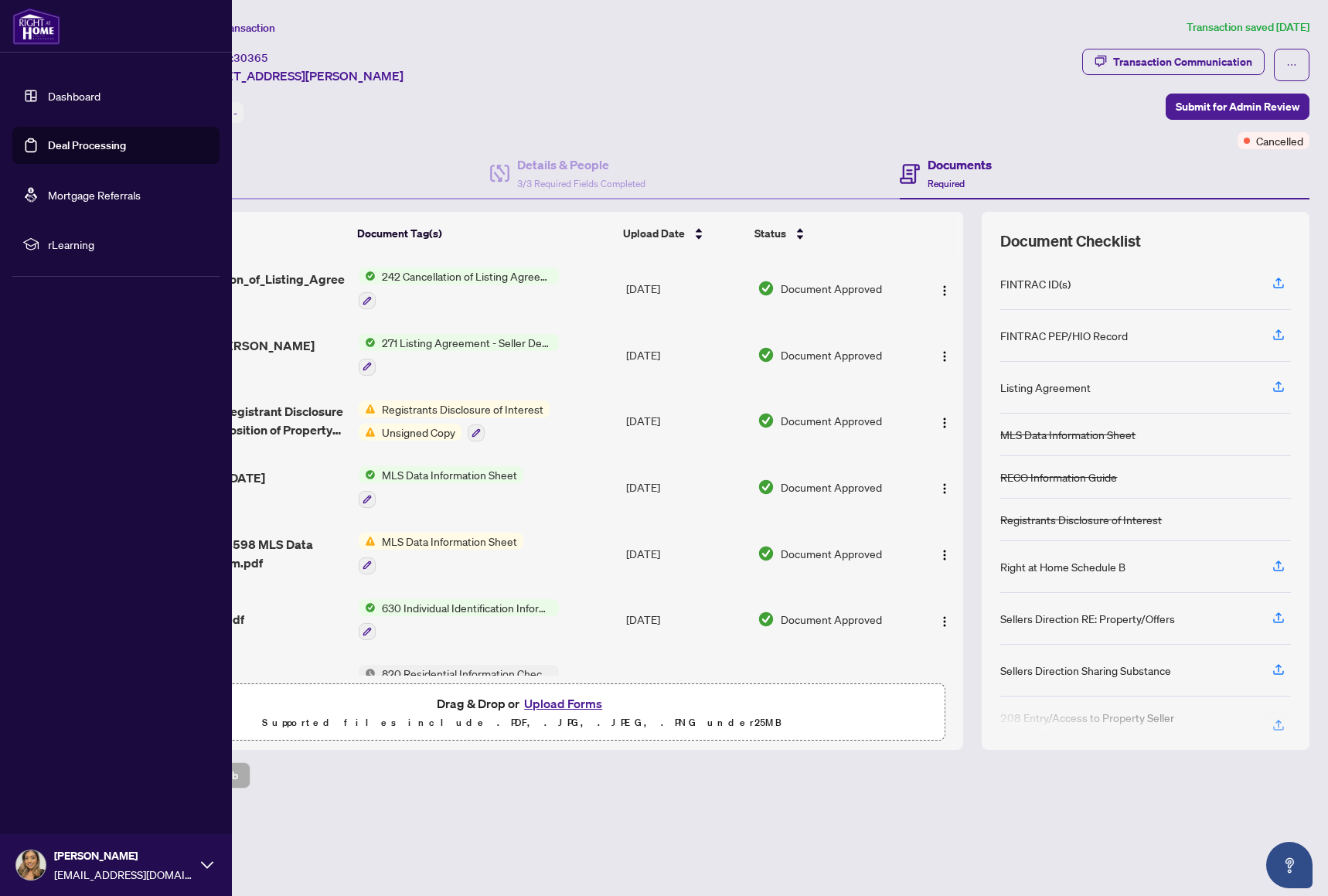
click at [48, 91] on link "Dashboard" at bounding box center [74, 95] width 52 height 14
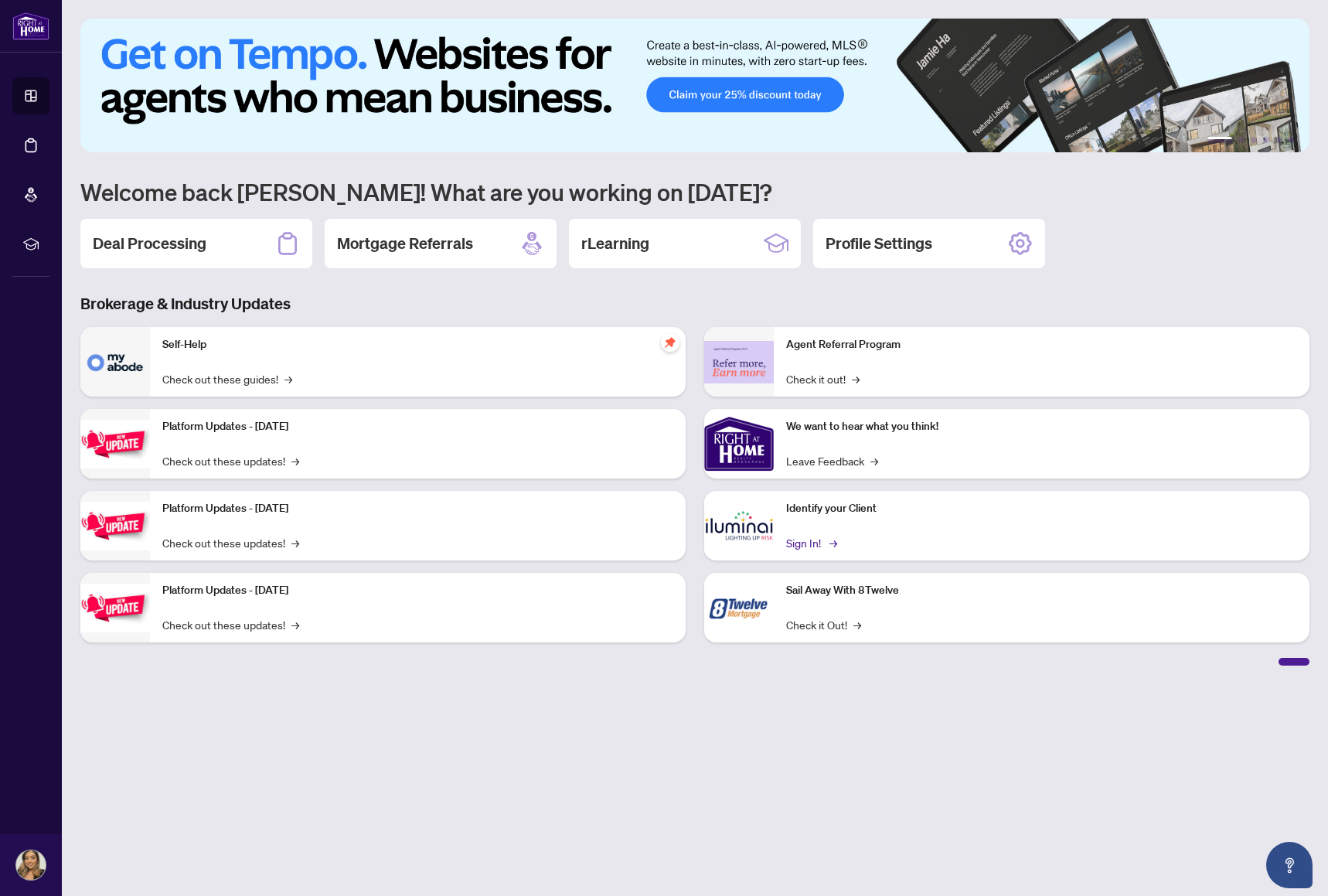
click at [798, 547] on link "Sign In! →" at bounding box center [811, 543] width 49 height 17
